Goal: Task Accomplishment & Management: Complete application form

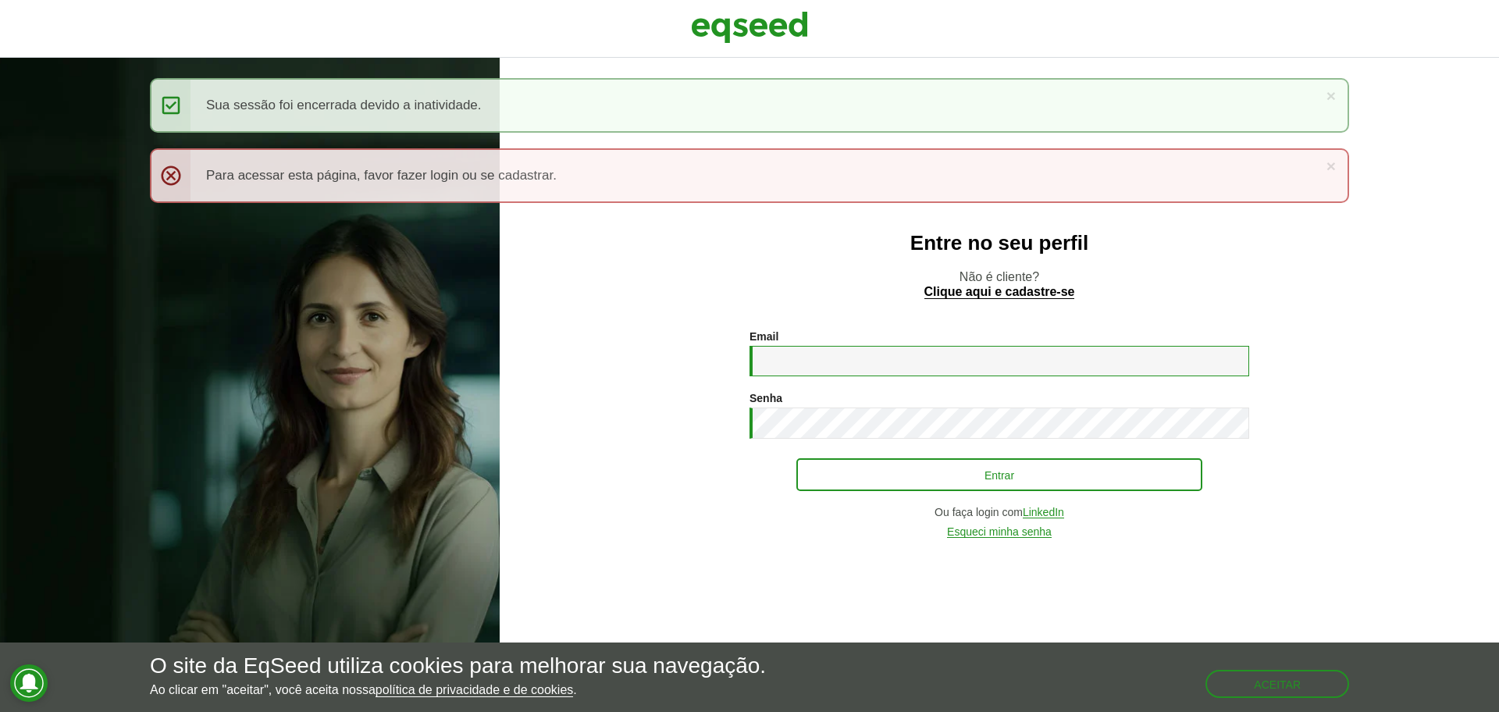
type input "**********"
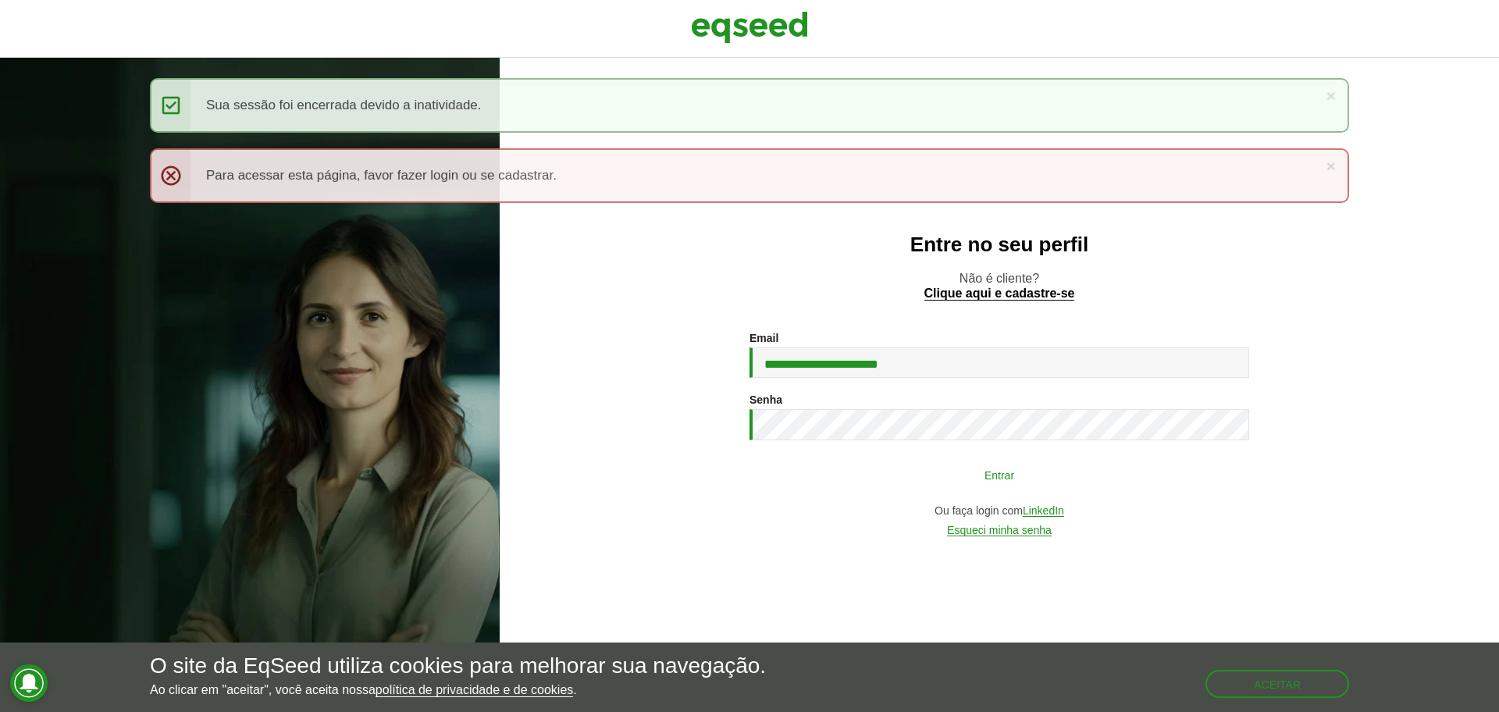
click at [945, 481] on button "Entrar" at bounding box center [999, 475] width 406 height 30
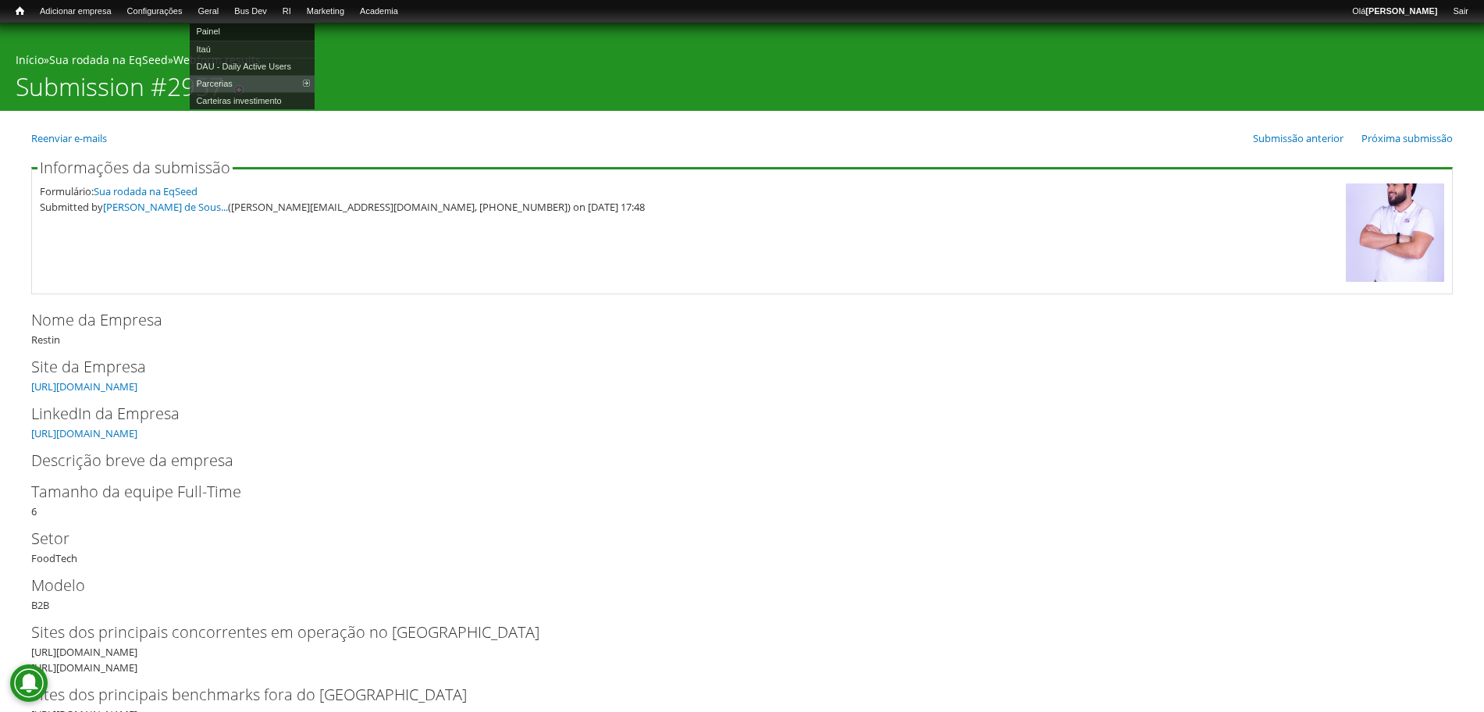
click at [227, 29] on link "Painel" at bounding box center [252, 31] width 125 height 17
